Goal: Check status: Check status

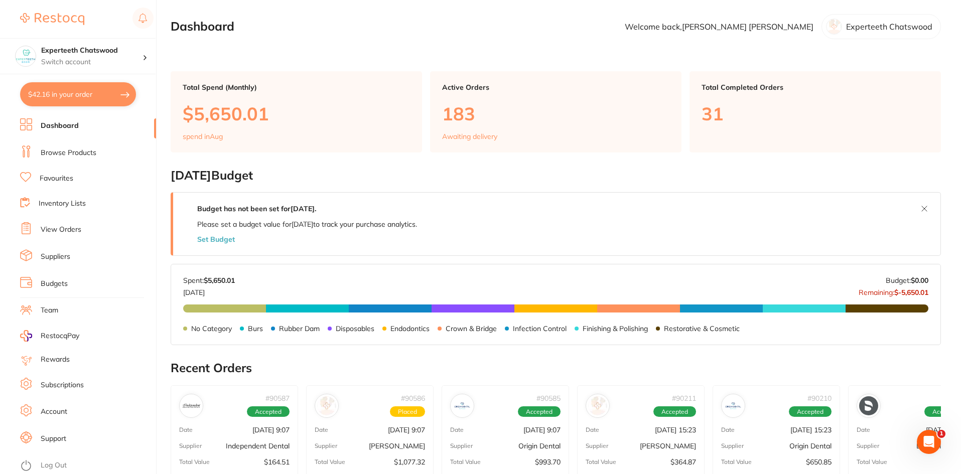
click at [62, 126] on link "Dashboard" at bounding box center [60, 126] width 38 height 10
click at [59, 126] on link "Dashboard" at bounding box center [60, 126] width 38 height 10
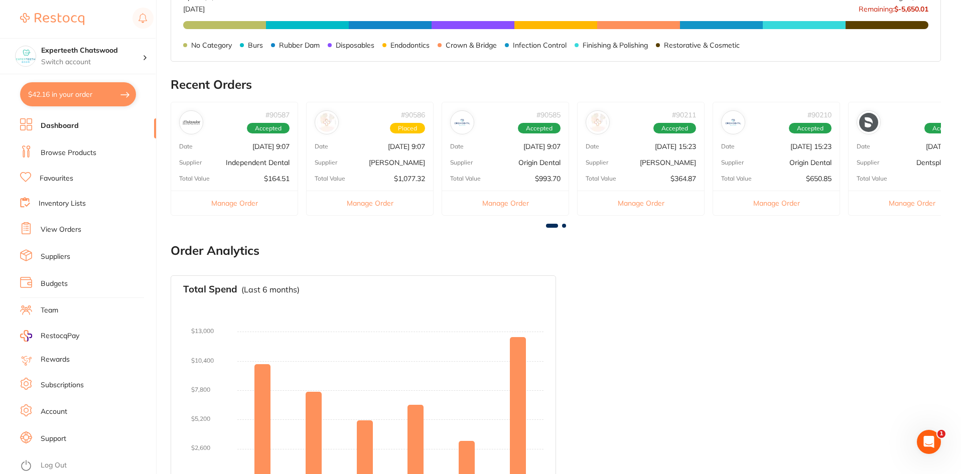
scroll to position [301, 0]
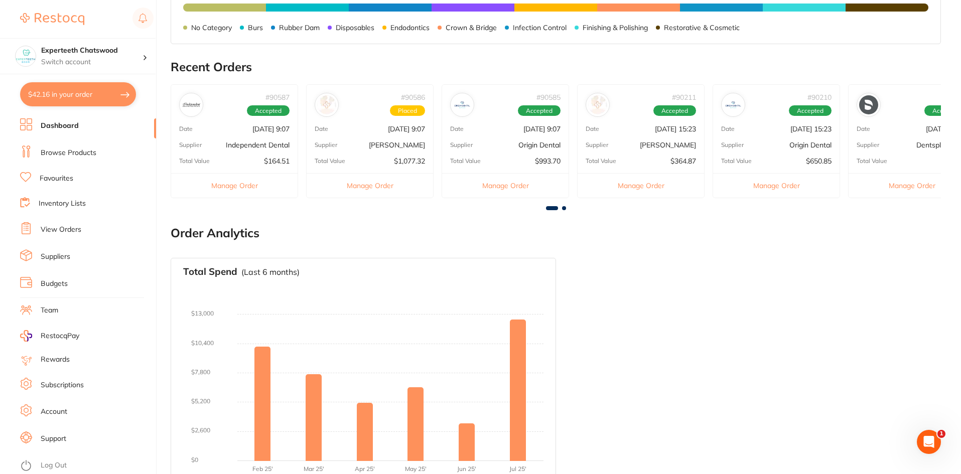
click at [230, 142] on p "Independent Dental" at bounding box center [258, 145] width 64 height 8
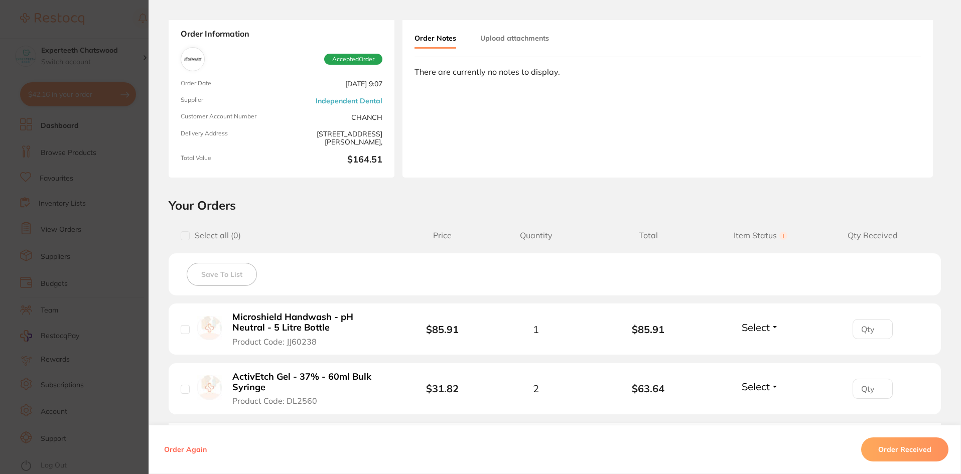
scroll to position [100, 0]
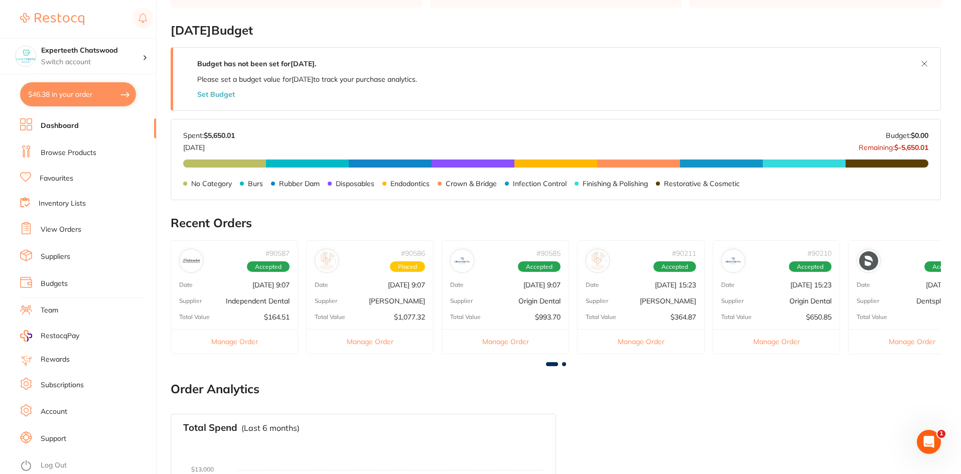
scroll to position [151, 0]
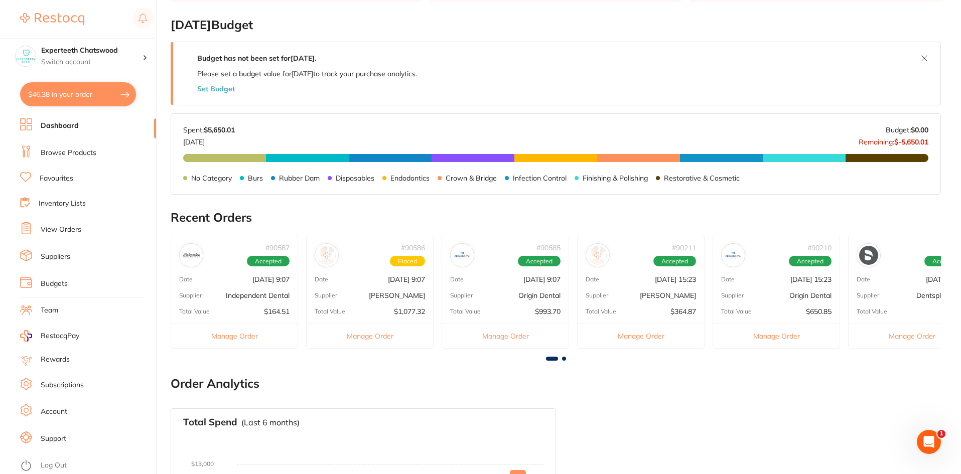
click at [350, 281] on div "Date [DATE] 9:07" at bounding box center [370, 280] width 126 height 8
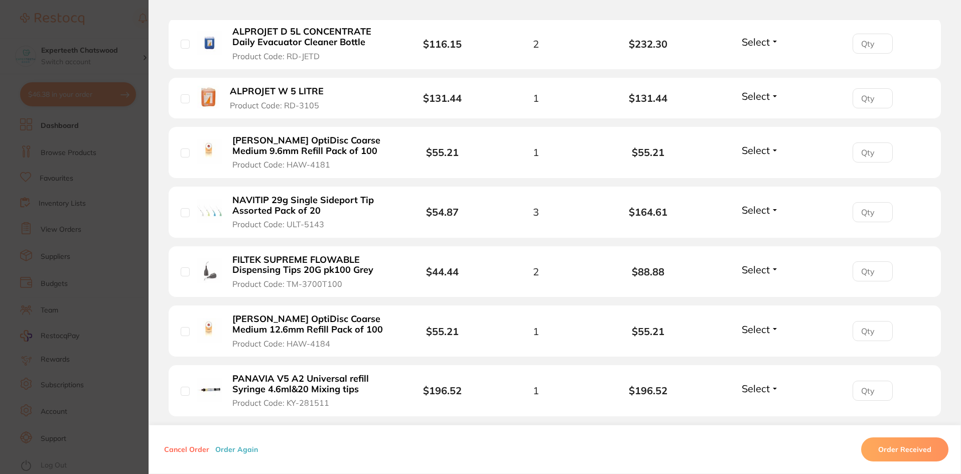
scroll to position [351, 0]
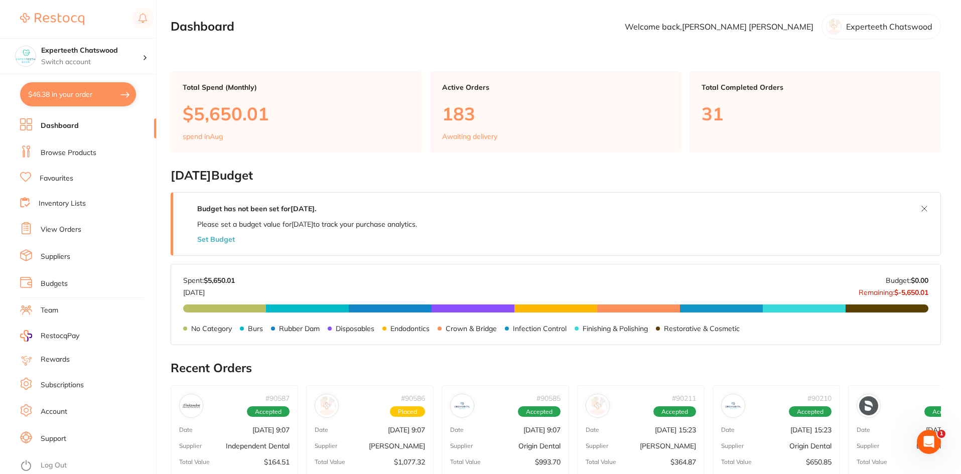
scroll to position [100, 0]
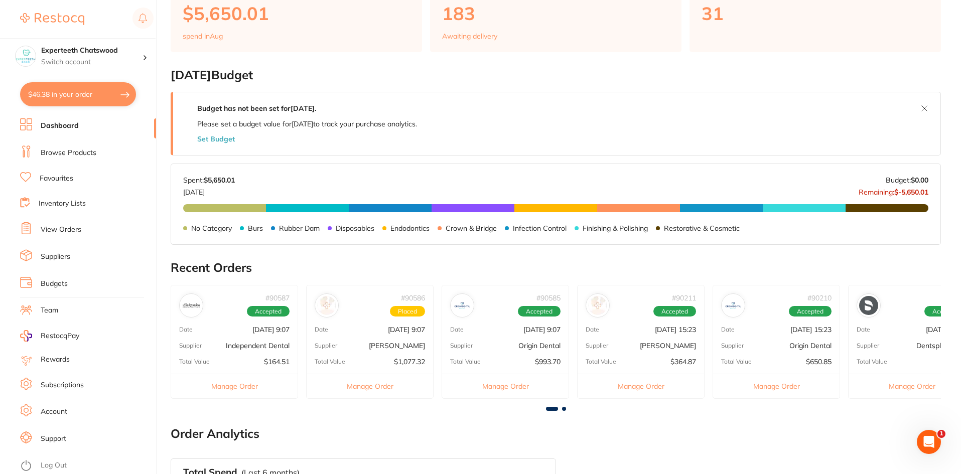
click at [501, 343] on div "Supplier Origin Dental" at bounding box center [505, 346] width 126 height 8
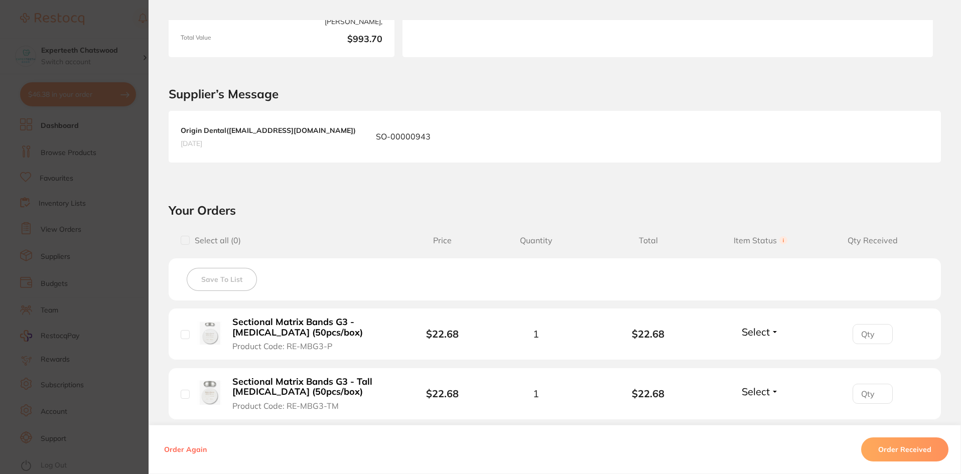
scroll to position [166, 0]
